Goal: Ask a question

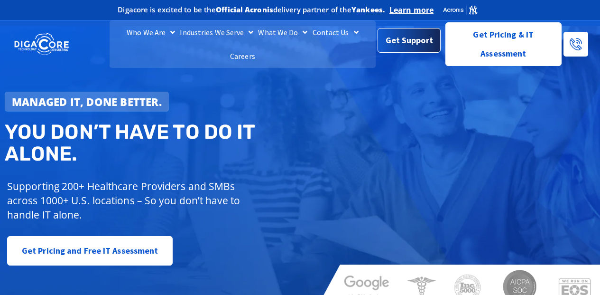
click at [402, 48] on link "Get Support" at bounding box center [409, 40] width 63 height 25
click at [402, 46] on span "Get Support" at bounding box center [409, 40] width 47 height 19
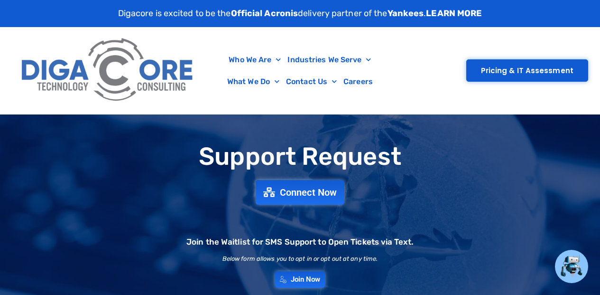
drag, startPoint x: 409, startPoint y: 193, endPoint x: 389, endPoint y: 202, distance: 21.4
click at [409, 193] on div "Support Request Connect Now Join the Waitlist for SMS Support to Open Tickets v…" at bounding box center [300, 215] width 600 height 154
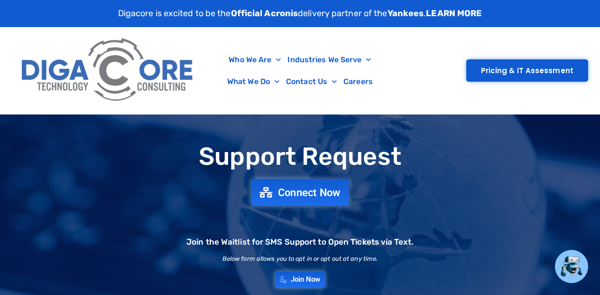
click at [297, 189] on span "Connect Now" at bounding box center [309, 192] width 63 height 10
